Goal: Book appointment/travel/reservation

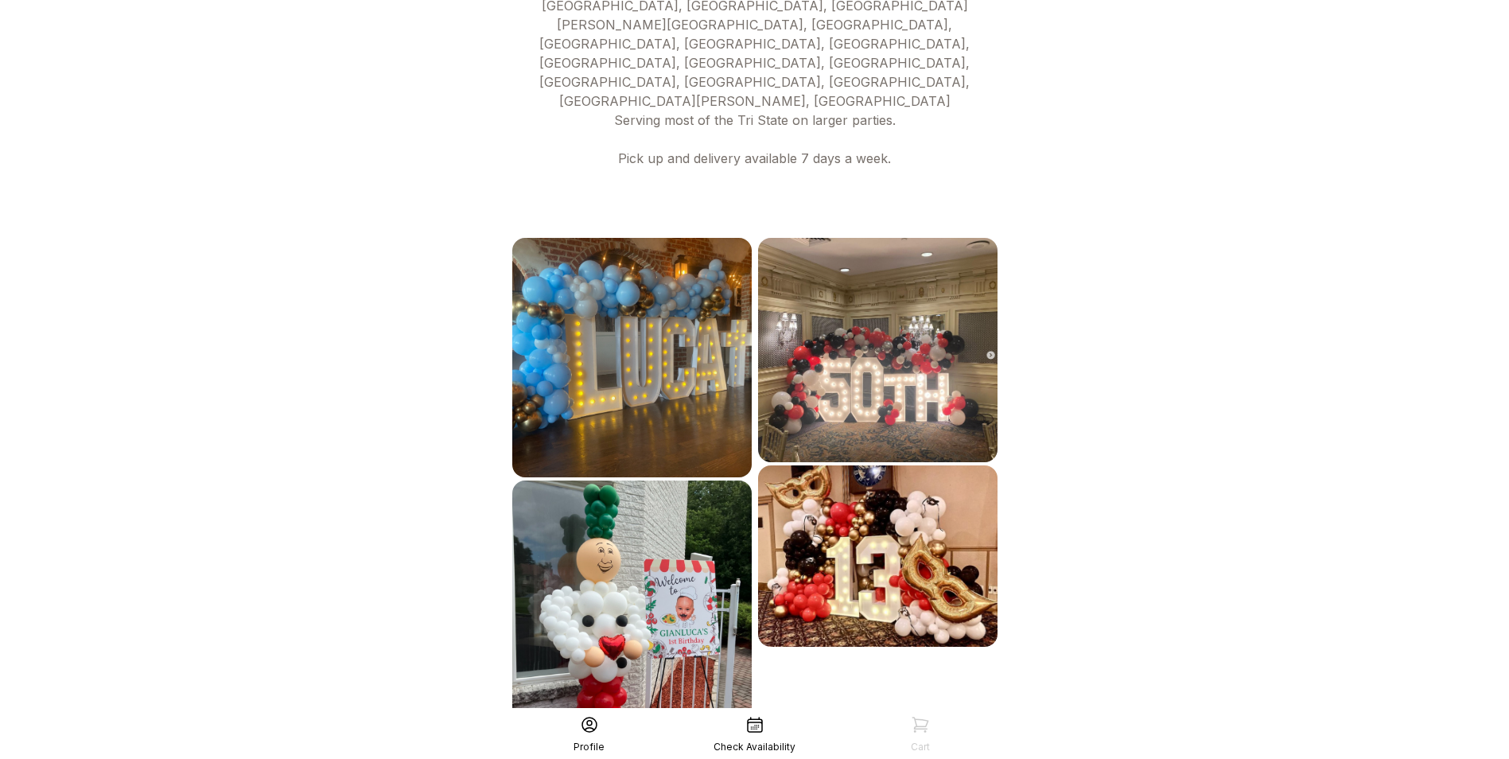
scroll to position [744, 0]
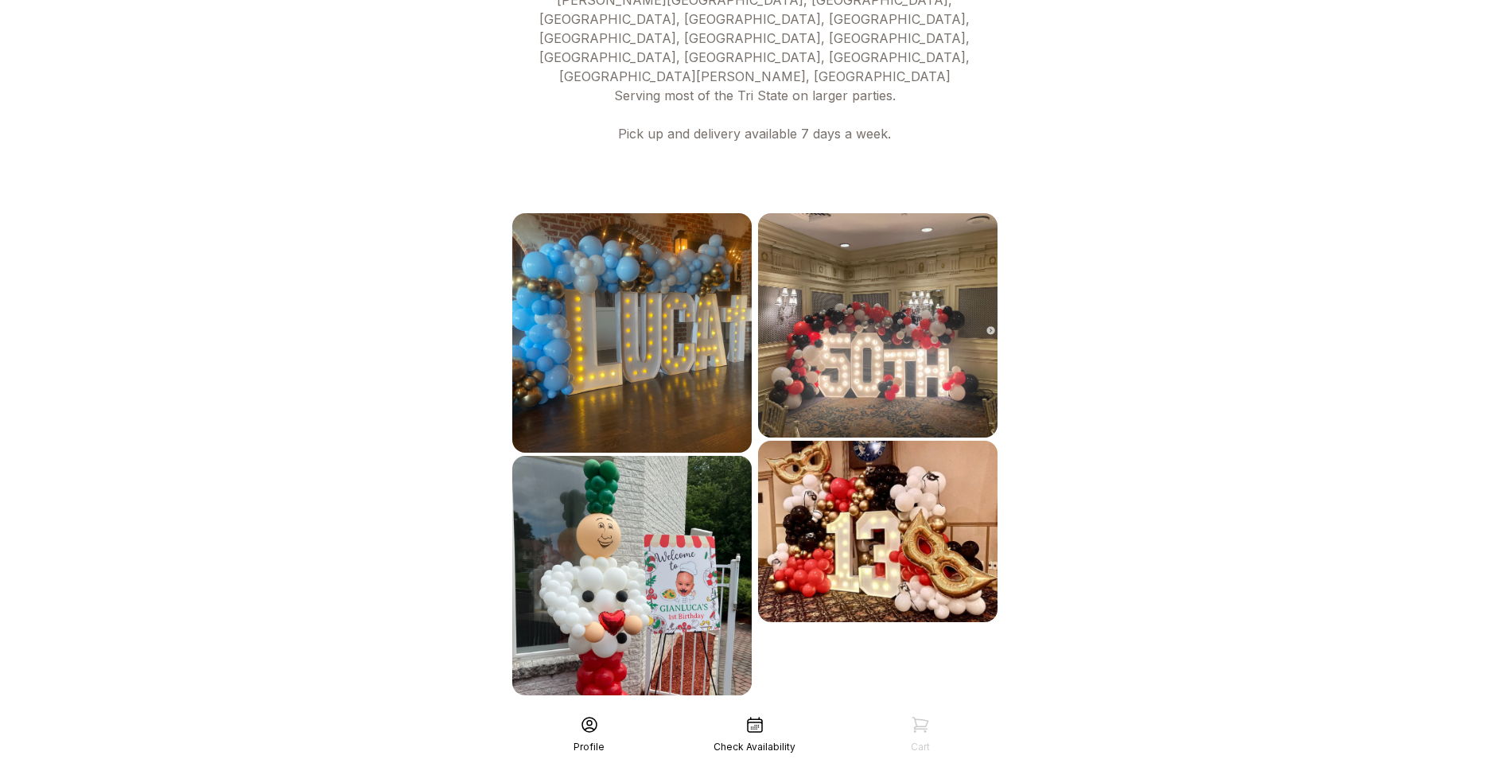
click at [793, 711] on div "See More" at bounding box center [755, 730] width 492 height 38
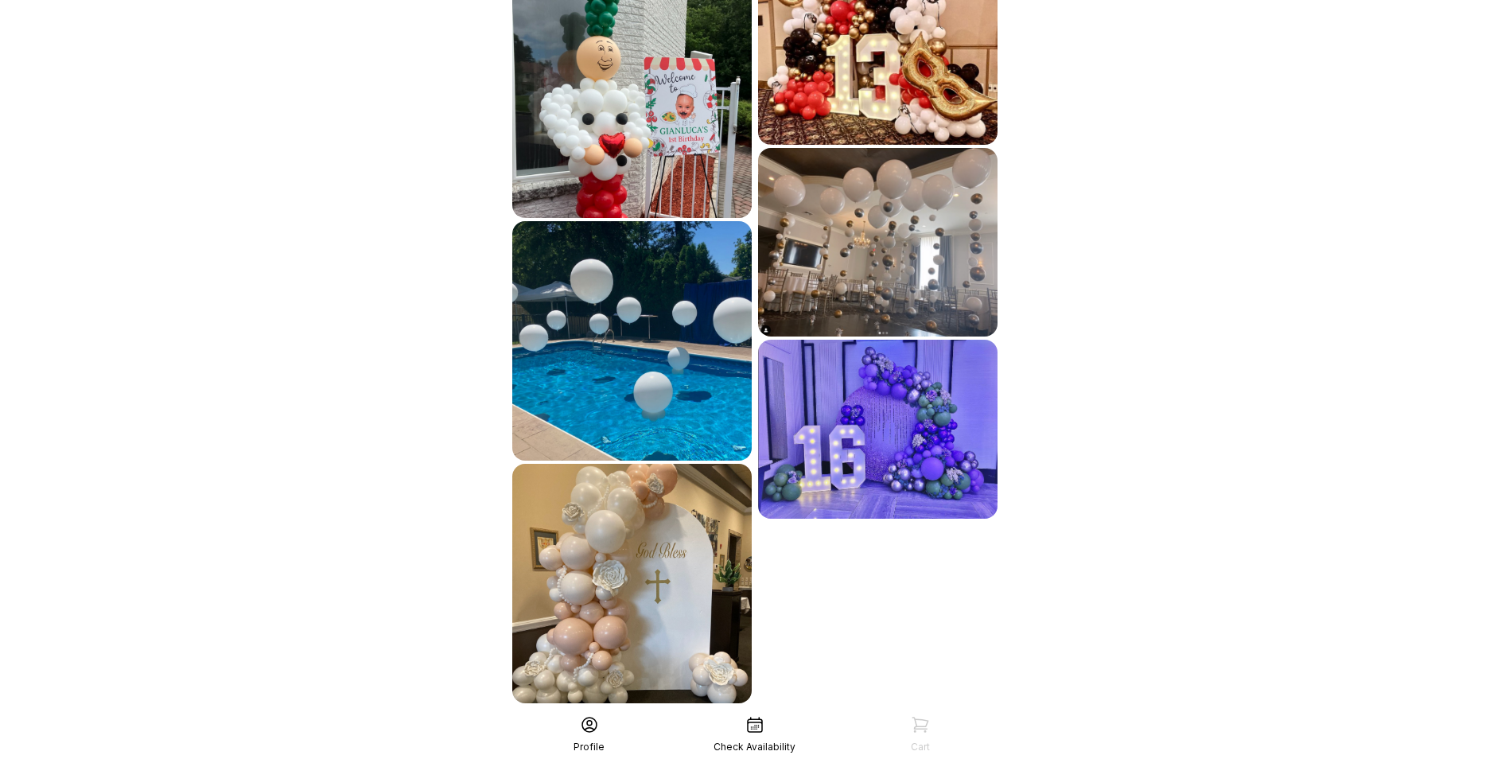
scroll to position [1230, 0]
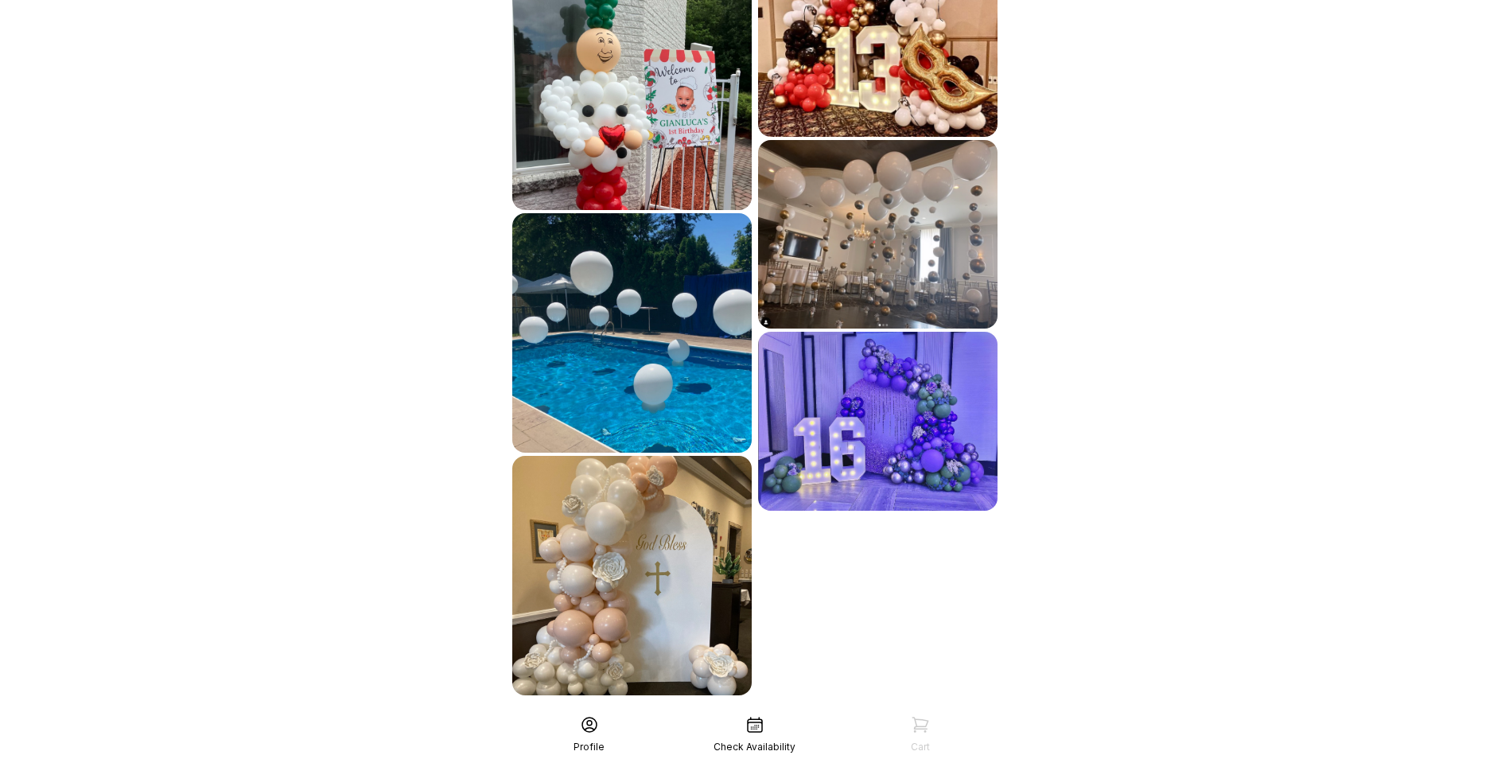
click at [698, 711] on div "See More" at bounding box center [755, 730] width 492 height 38
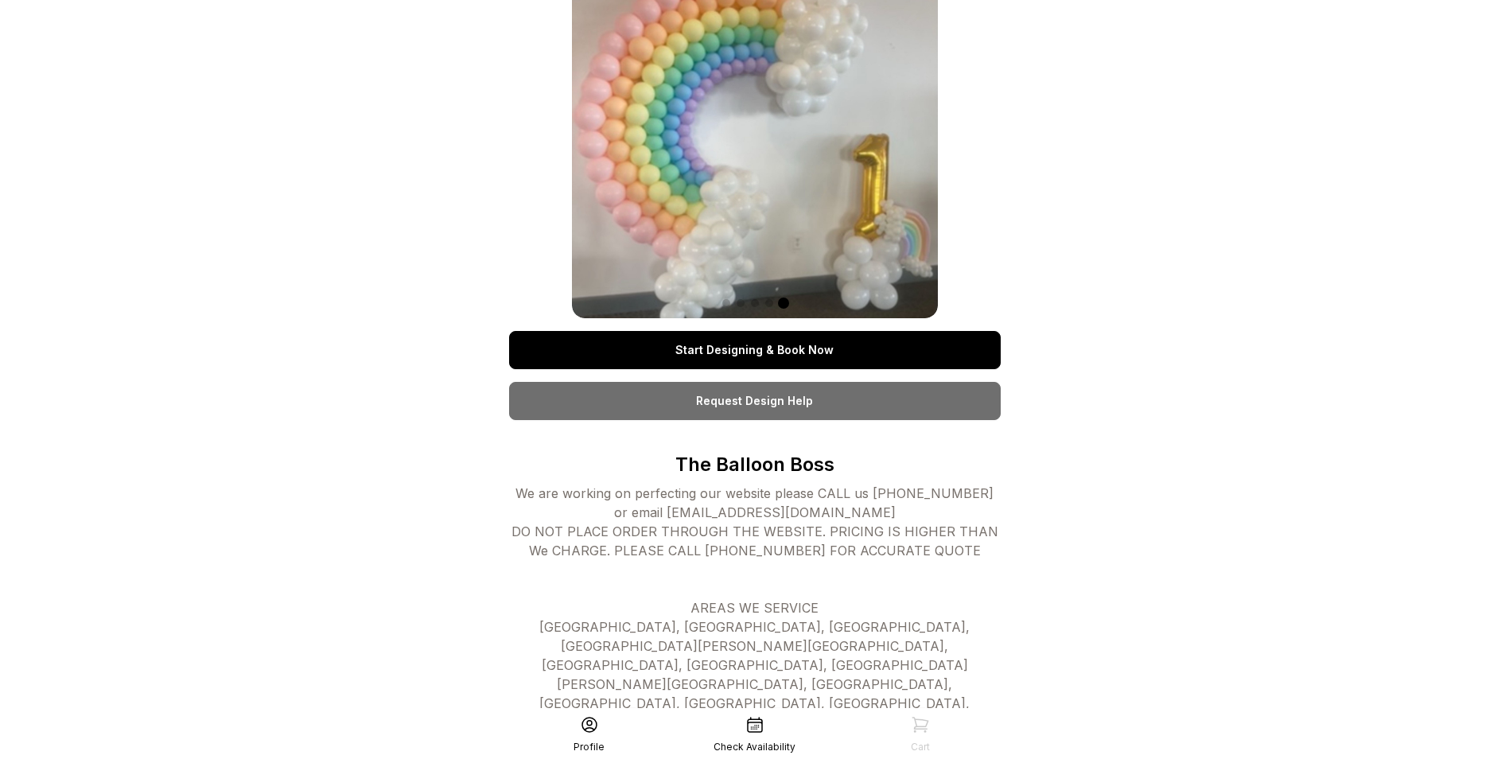
scroll to position [0, 0]
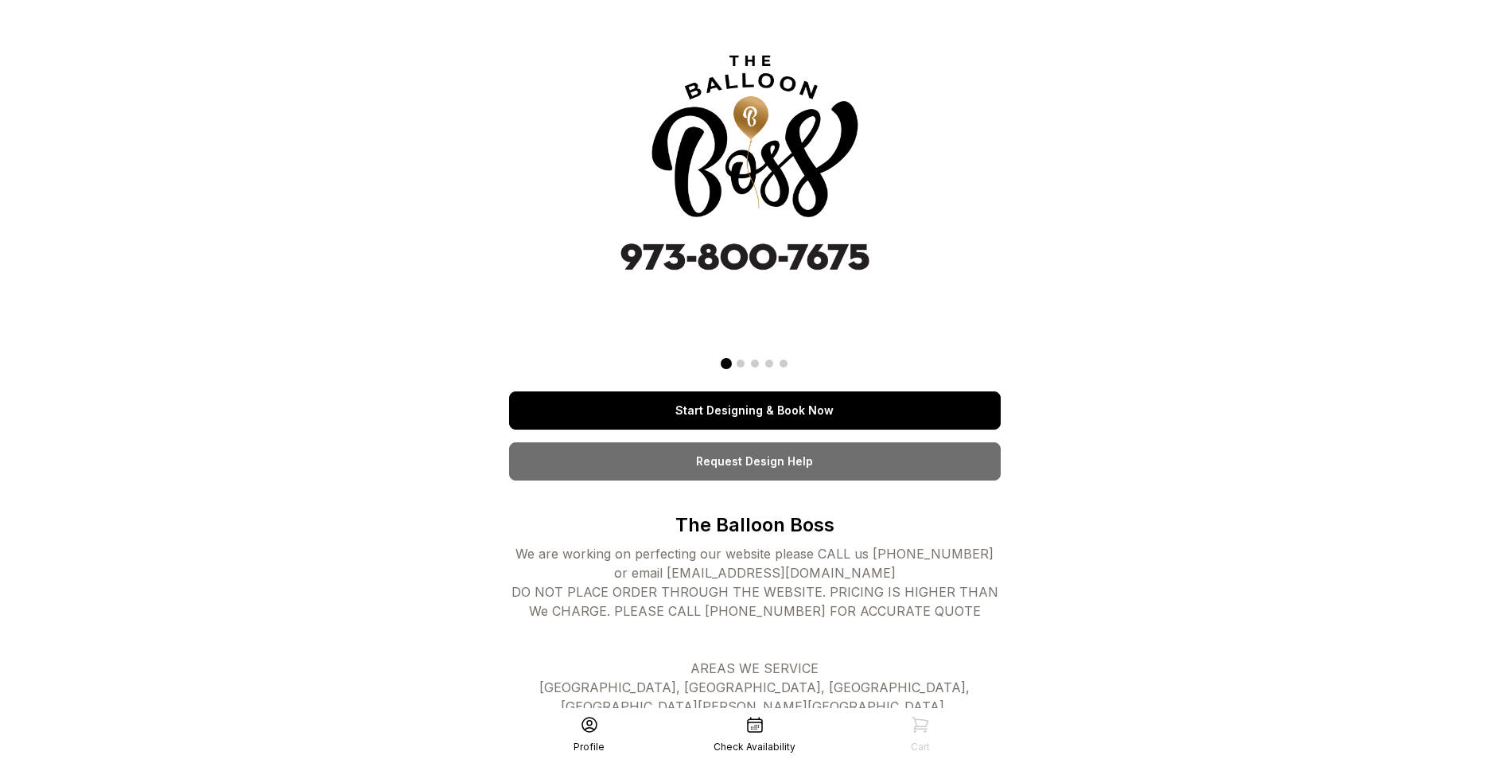
click at [787, 418] on link "Start Designing & Book Now" at bounding box center [755, 410] width 492 height 38
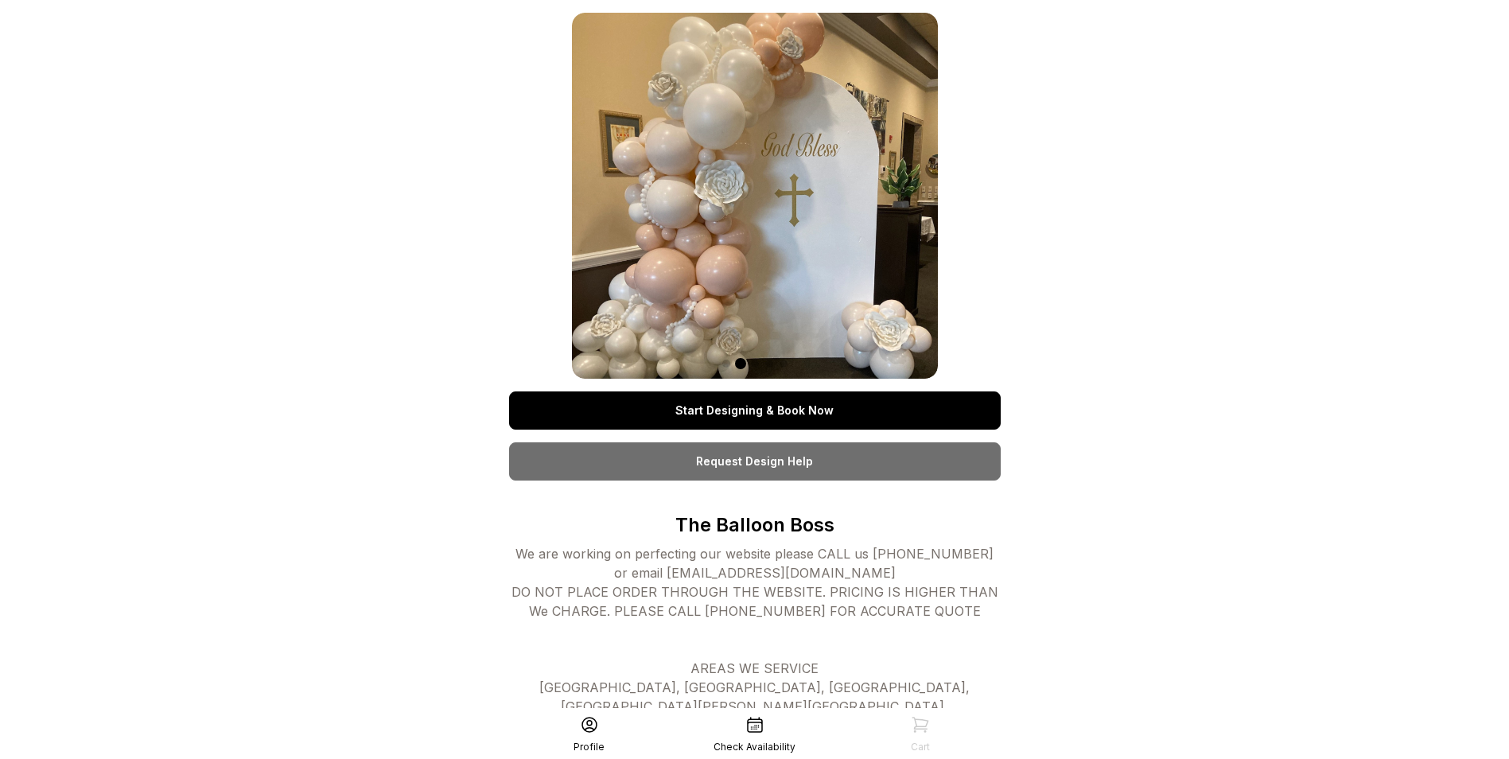
click at [732, 421] on link "Start Designing & Book Now" at bounding box center [755, 410] width 492 height 38
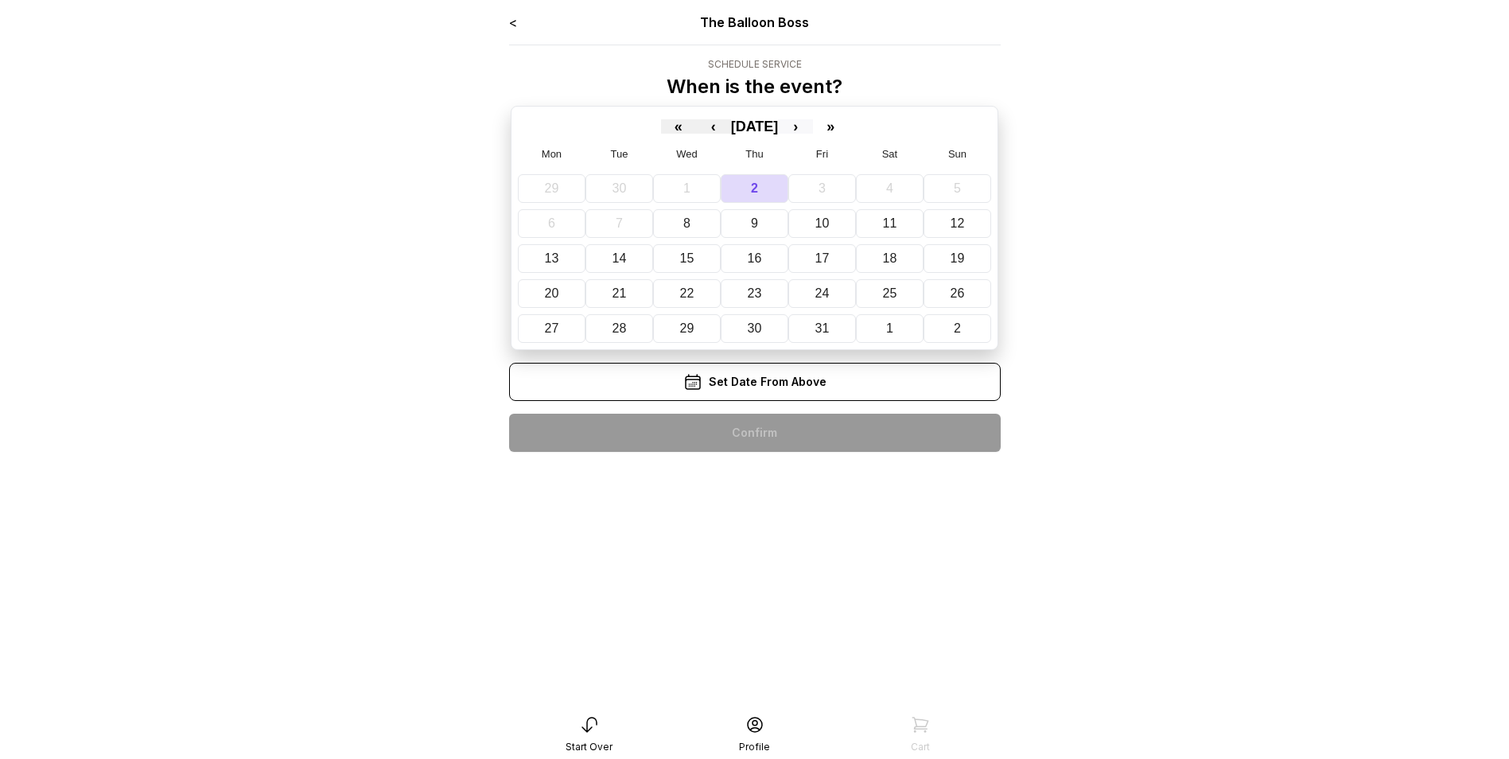
click at [813, 126] on button "›" at bounding box center [795, 126] width 35 height 14
click at [945, 185] on button "7" at bounding box center [951, 188] width 65 height 29
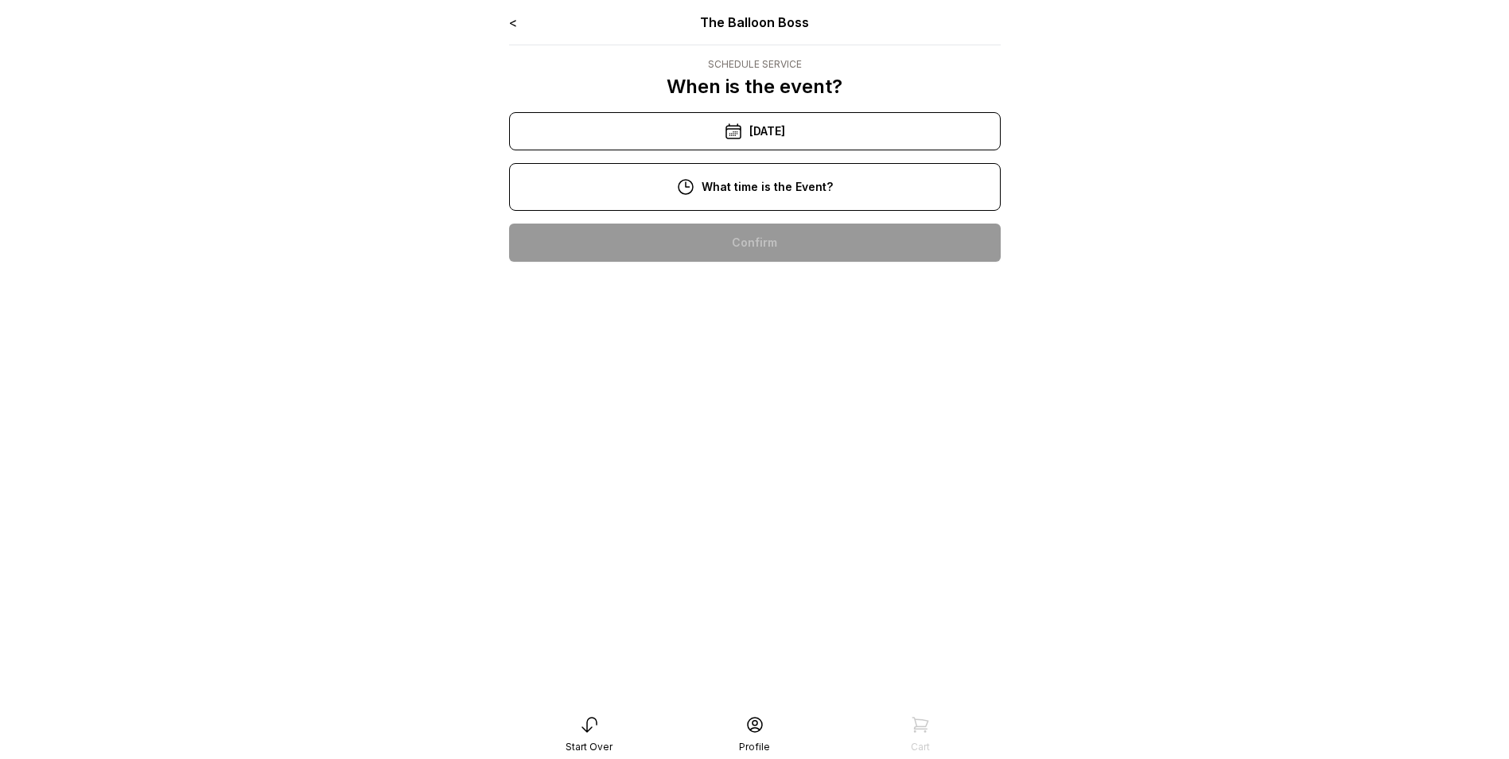
click at [758, 353] on div "12:00 pm" at bounding box center [755, 344] width 466 height 38
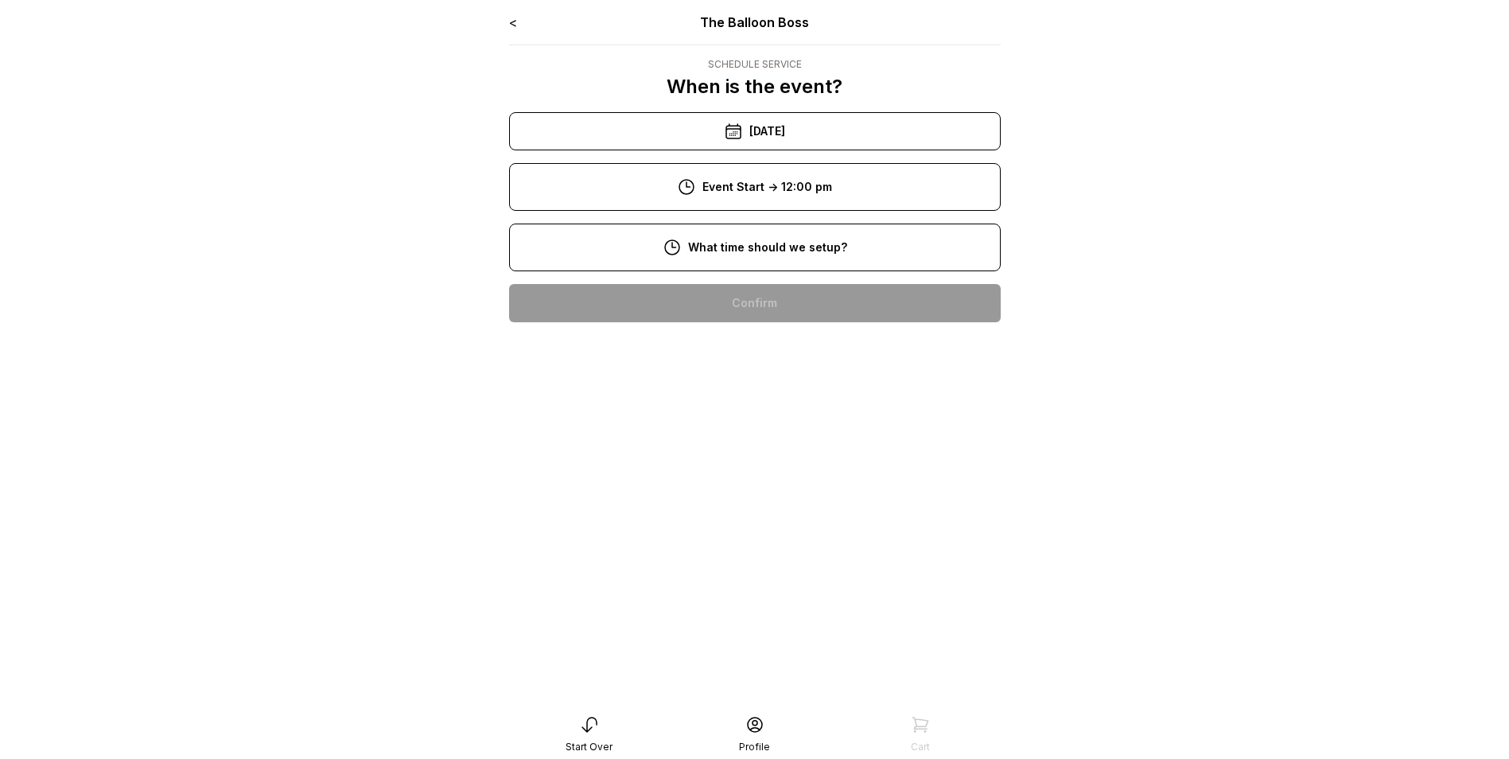
click at [737, 393] on div "10:00 am" at bounding box center [755, 405] width 466 height 38
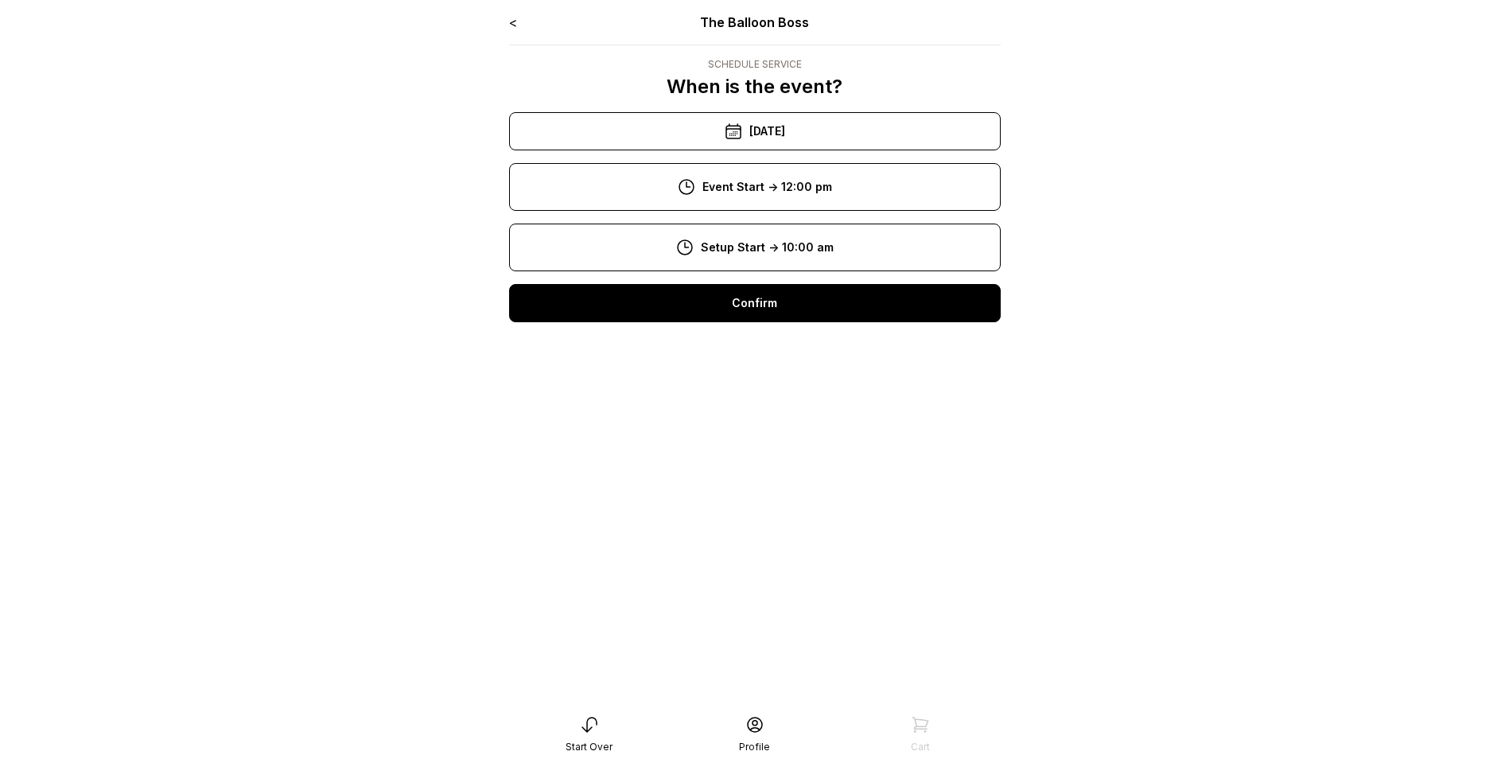
click at [794, 316] on div "Confirm" at bounding box center [755, 303] width 492 height 38
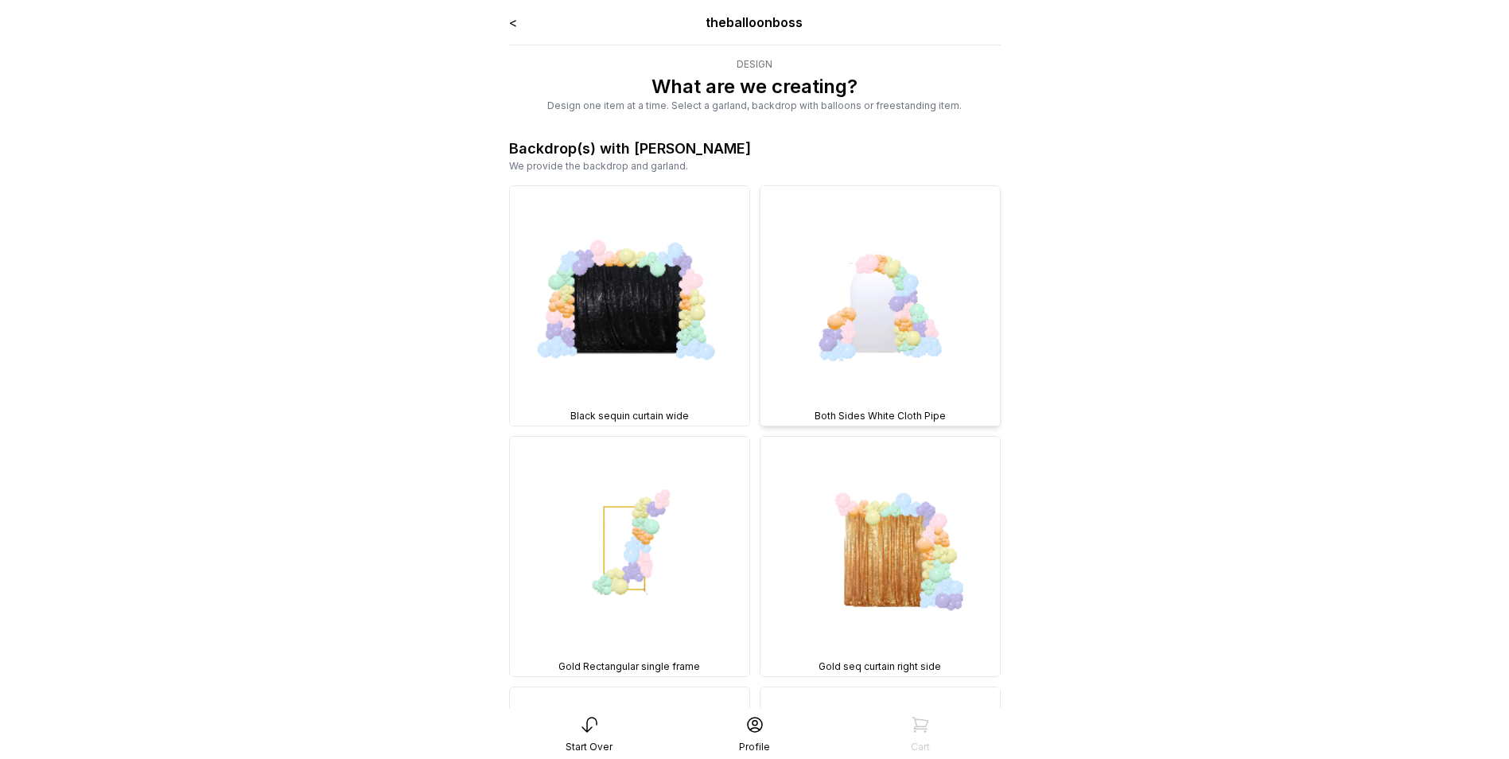
click at [890, 335] on img at bounding box center [879, 305] width 239 height 239
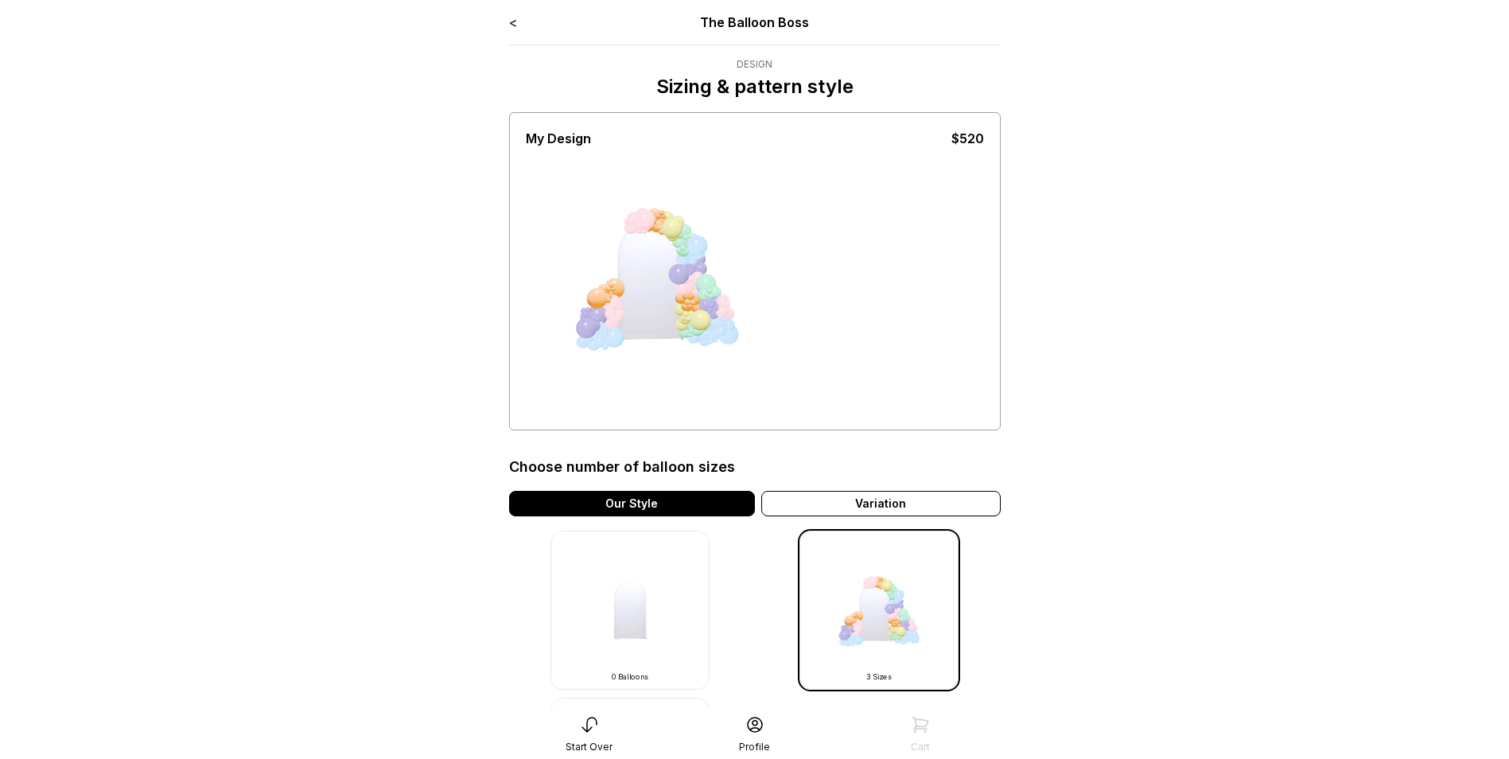
click at [867, 645] on img at bounding box center [878, 609] width 159 height 159
